Goal: Navigation & Orientation: Find specific page/section

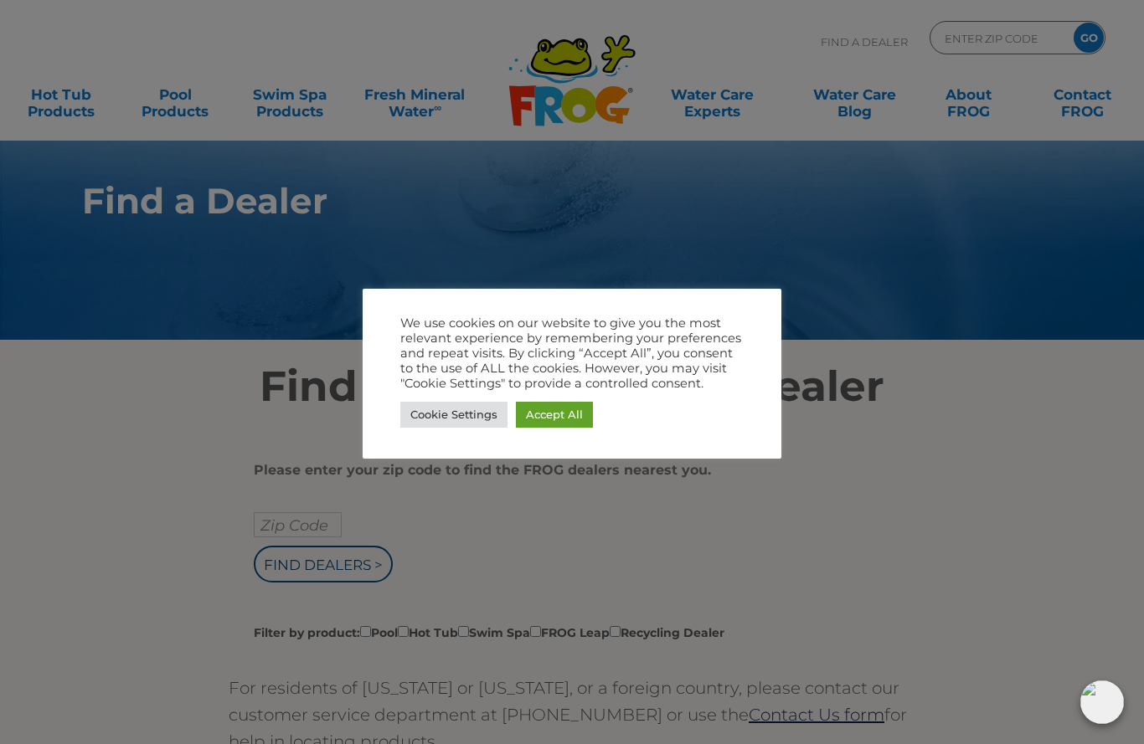
click at [484, 414] on link "Cookie Settings" at bounding box center [453, 415] width 107 height 26
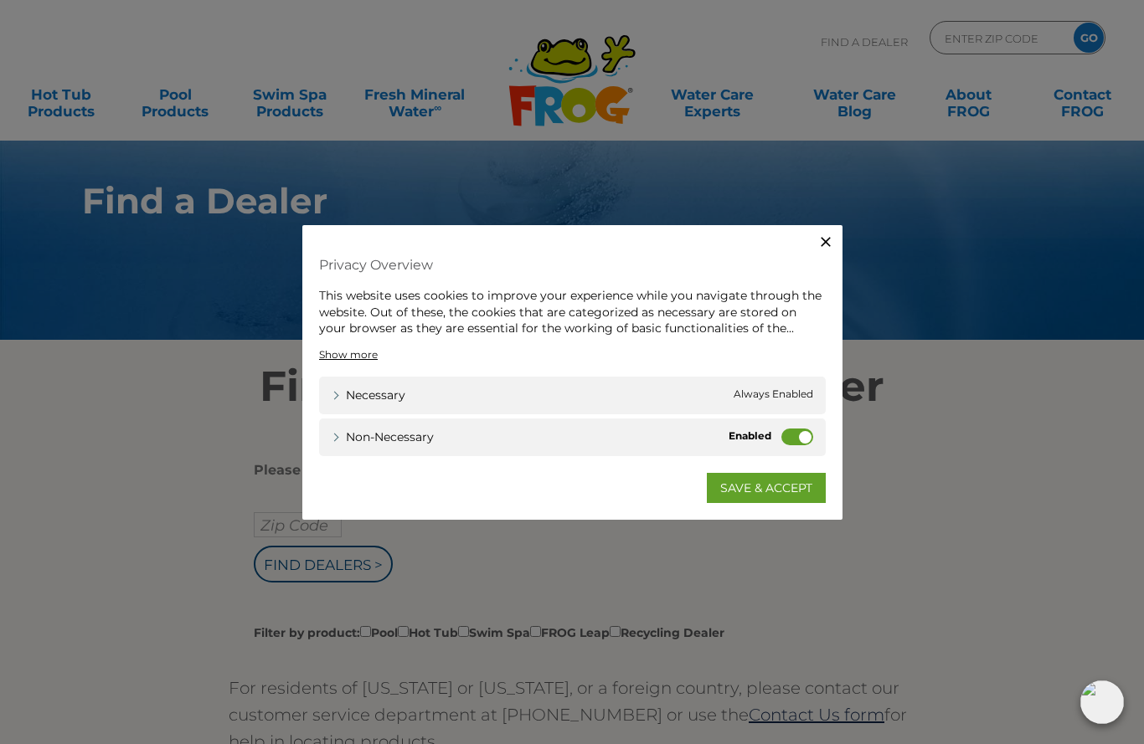
click at [801, 433] on label "Non-necessary" at bounding box center [797, 436] width 32 height 17
click at [0, 0] on input "Non-necessary" at bounding box center [0, 0] width 0 height 0
click at [775, 488] on link "SAVE & ACCEPT" at bounding box center [766, 487] width 119 height 30
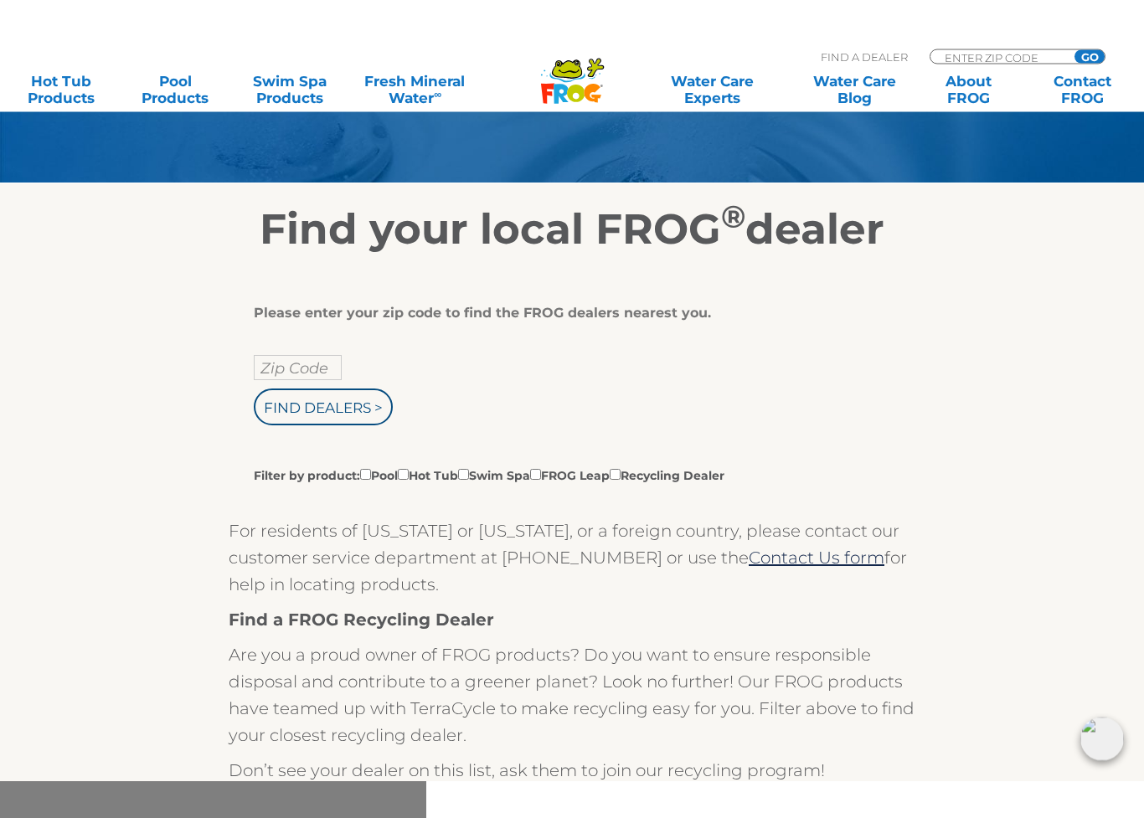
scroll to position [195, 0]
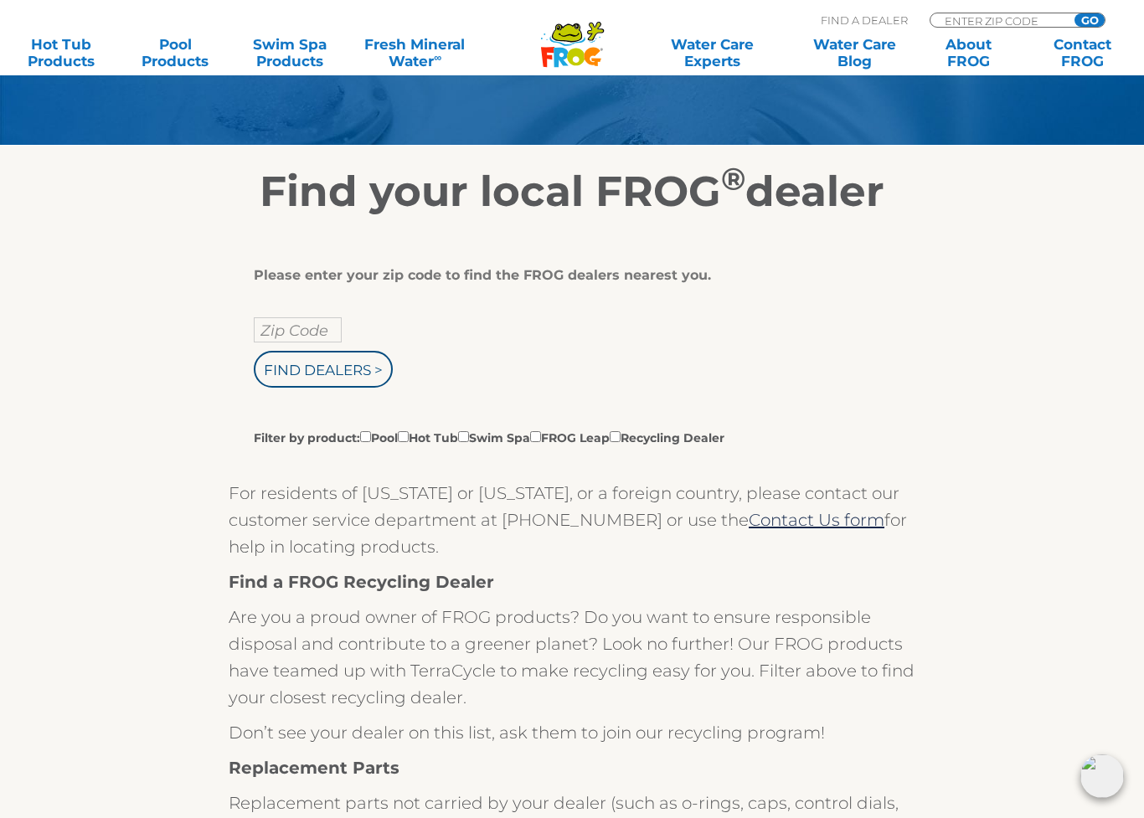
click at [469, 439] on input "Filter by product: Pool Hot Tub Swim Spa FROG Leap Recycling Dealer" at bounding box center [463, 436] width 11 height 11
checkbox input "true"
click at [409, 442] on input "Filter by product: Pool Hot Tub Swim Spa FROG Leap Recycling Dealer" at bounding box center [403, 436] width 11 height 11
checkbox input "true"
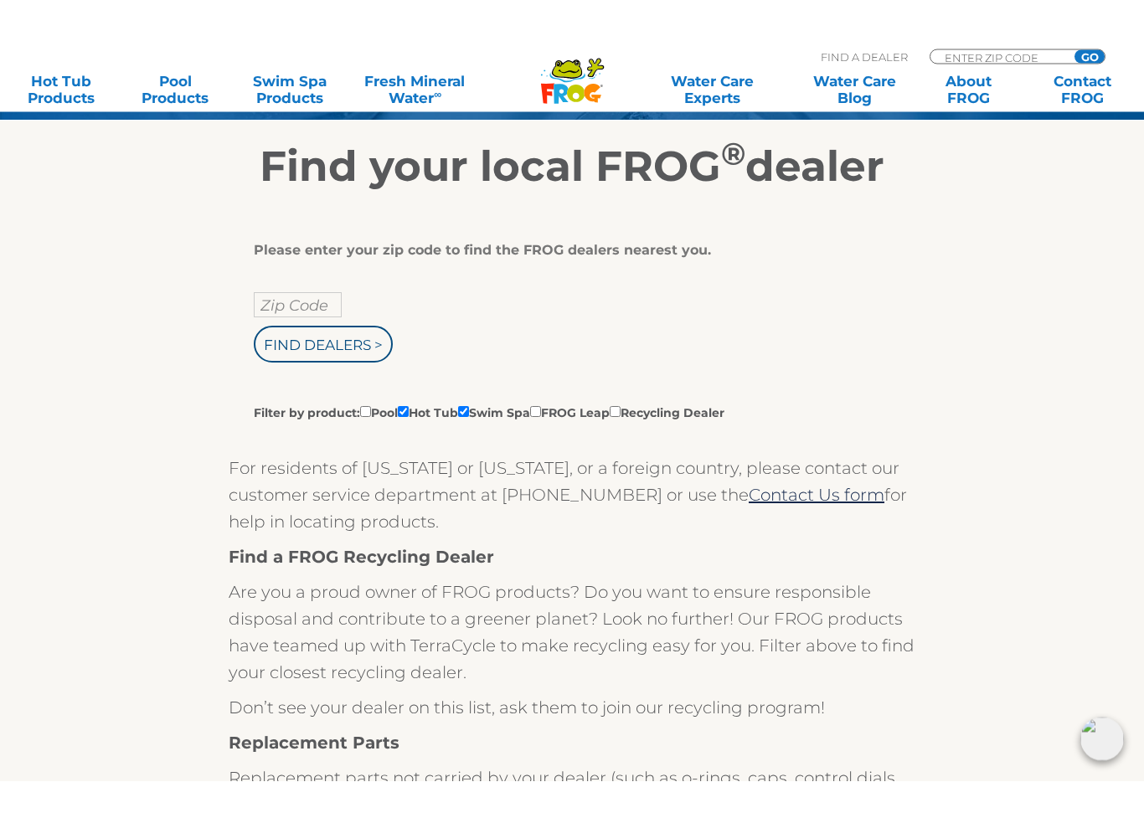
scroll to position [248, 0]
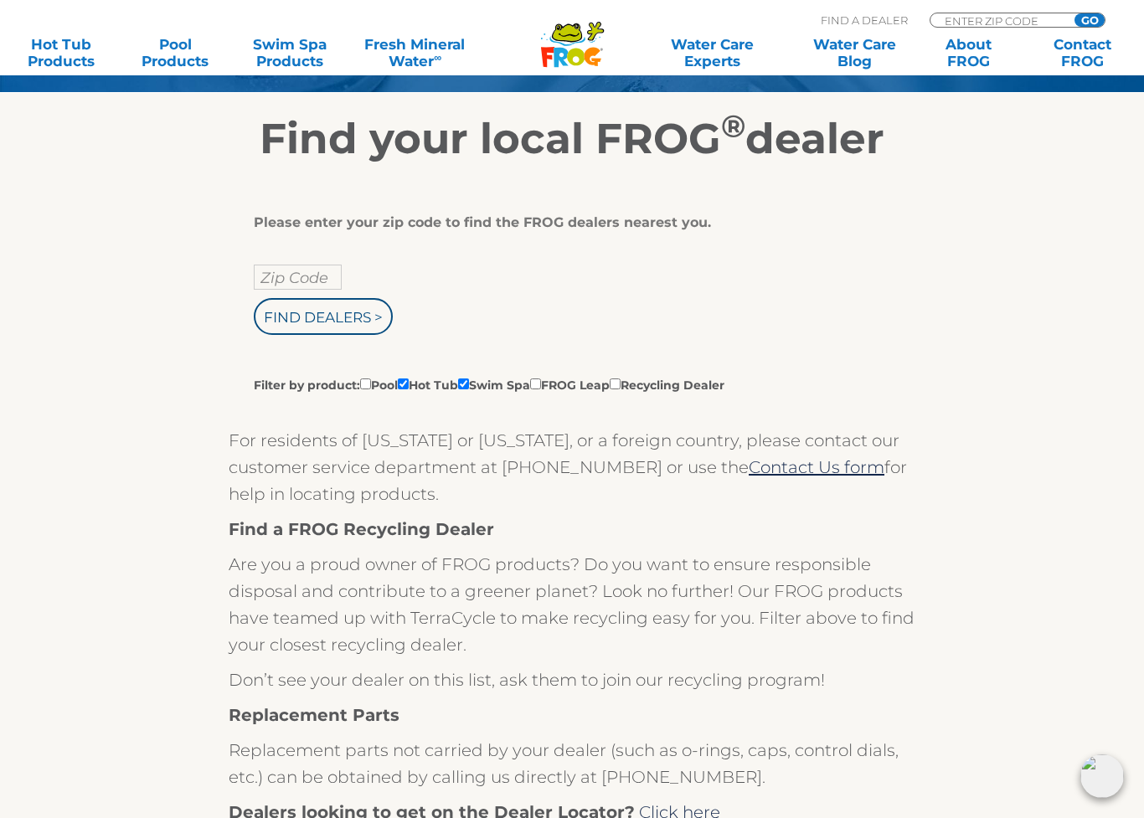
click at [310, 285] on input "Zip Code" at bounding box center [298, 277] width 88 height 25
type input "Zip Code"
click at [314, 283] on input "Zip Code" at bounding box center [298, 277] width 88 height 25
type input "89134"
click at [355, 316] on input "Find Dealers >" at bounding box center [323, 316] width 139 height 37
